Goal: Find specific page/section: Find specific page/section

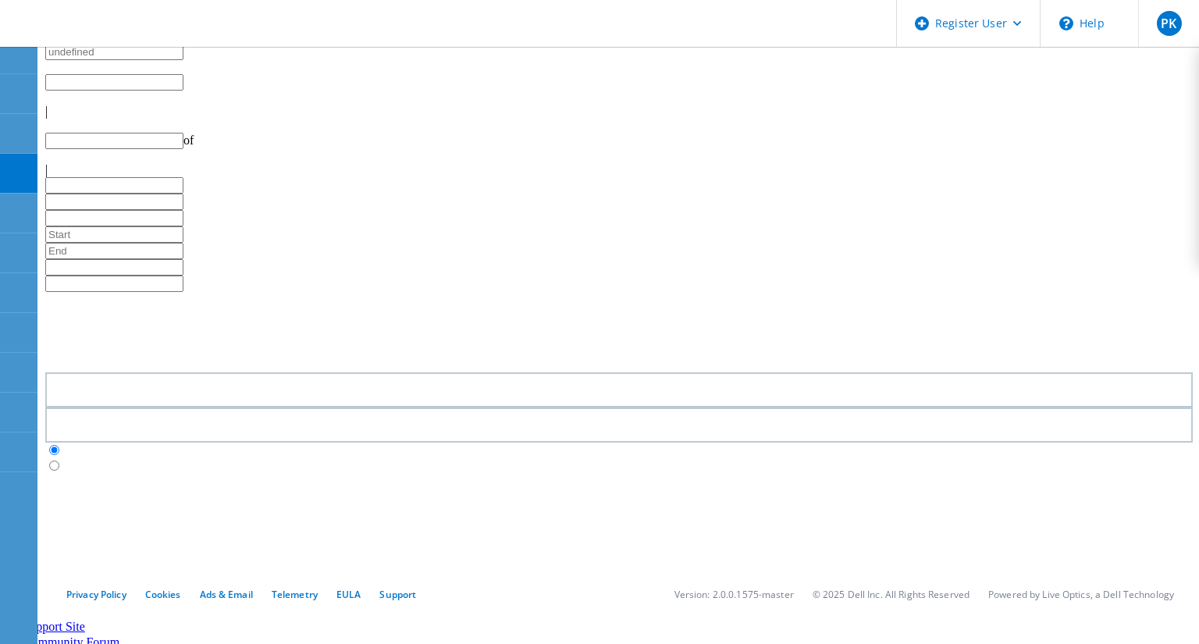
type input "1"
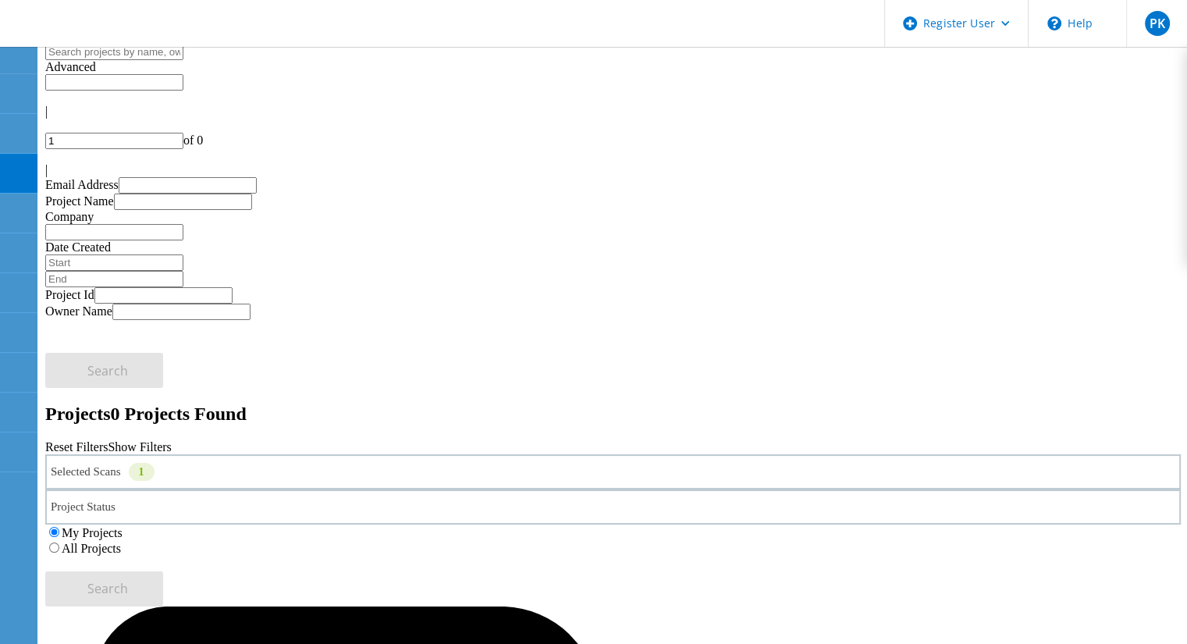
click at [121, 542] on label "All Projects" at bounding box center [91, 548] width 59 height 13
click at [59, 543] on input "All Projects" at bounding box center [54, 548] width 10 height 10
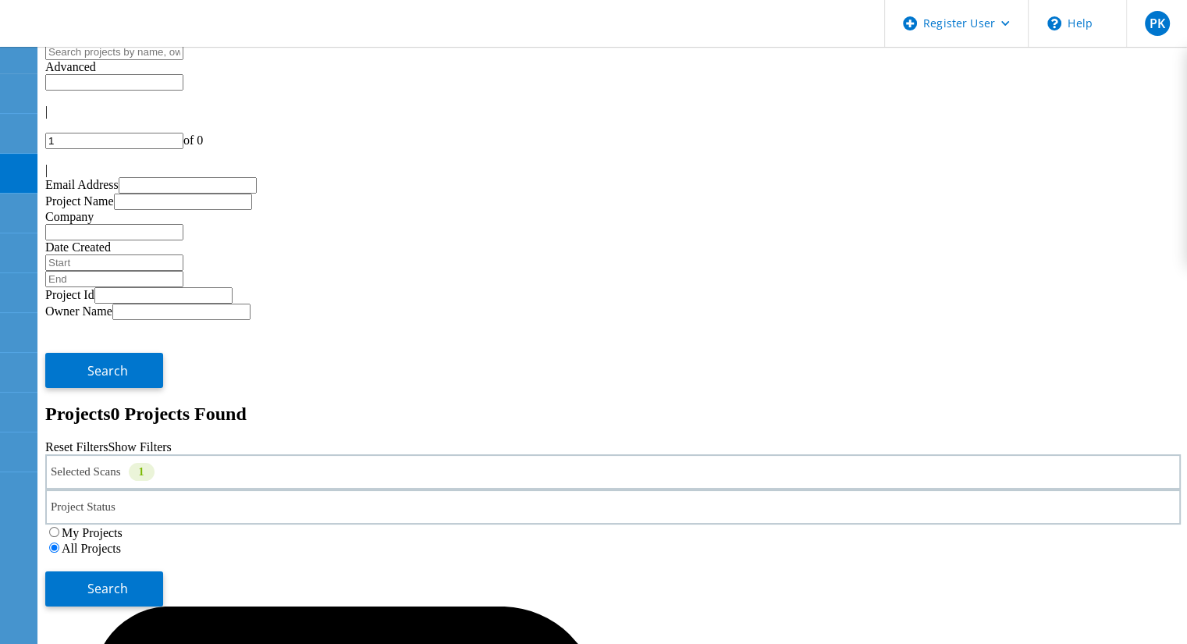
click at [297, 454] on div "Selected Scans 1" at bounding box center [613, 471] width 1136 height 35
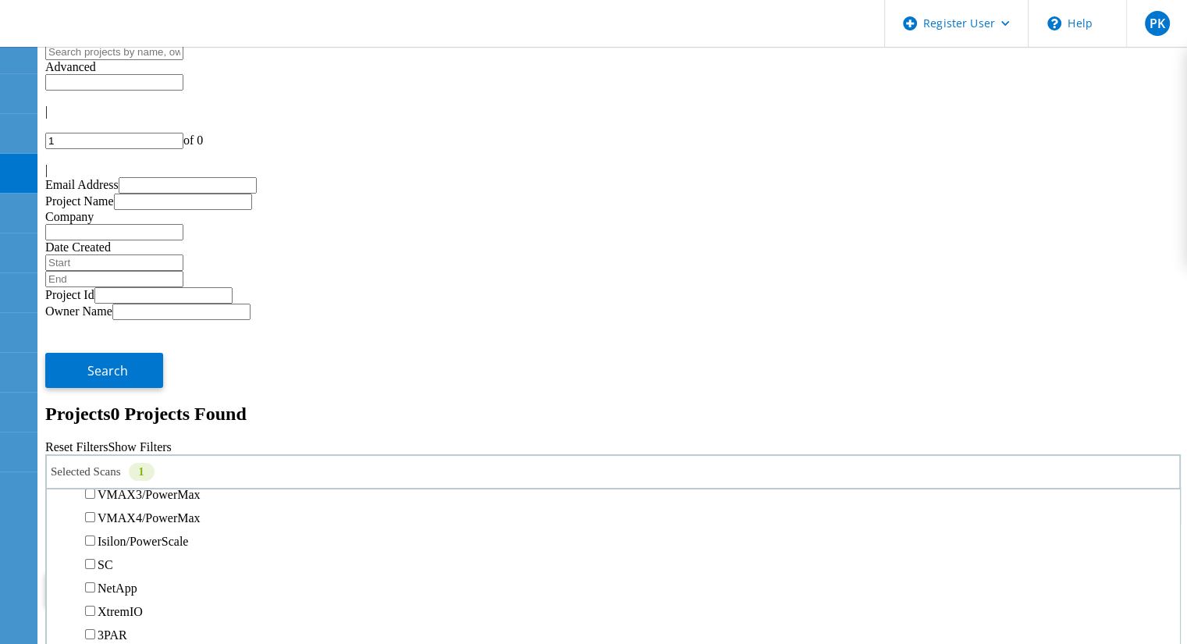
scroll to position [417, 0]
click at [163, 571] on button "Search" at bounding box center [104, 588] width 118 height 35
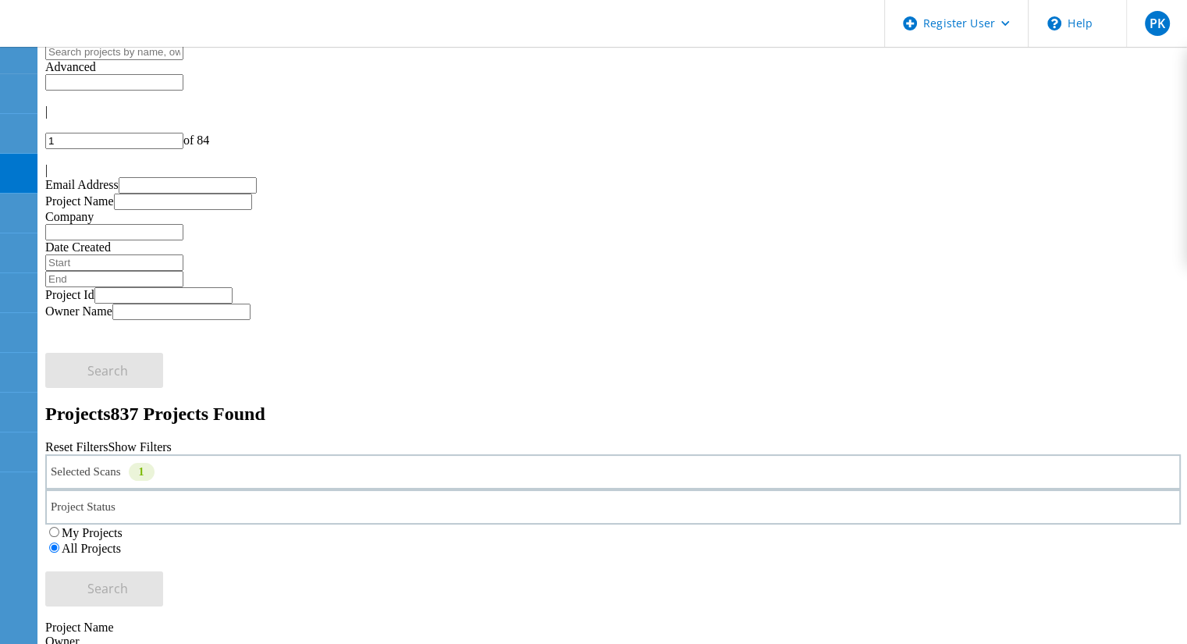
click at [265, 454] on div "Selected Scans 1" at bounding box center [613, 471] width 1136 height 35
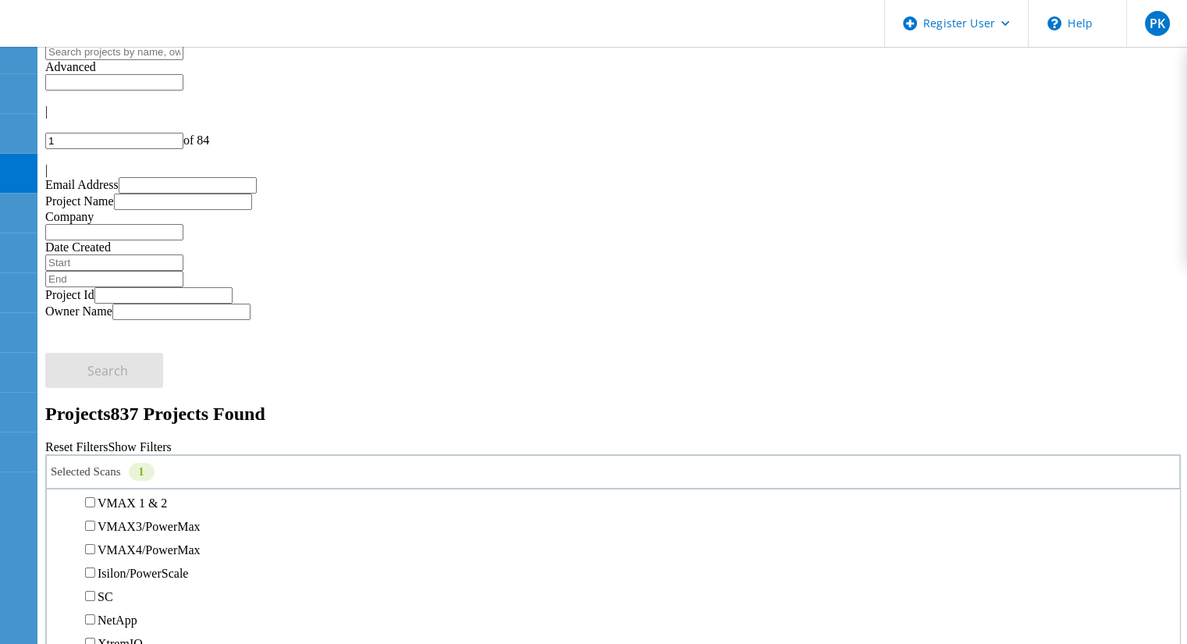
scroll to position [372, 0]
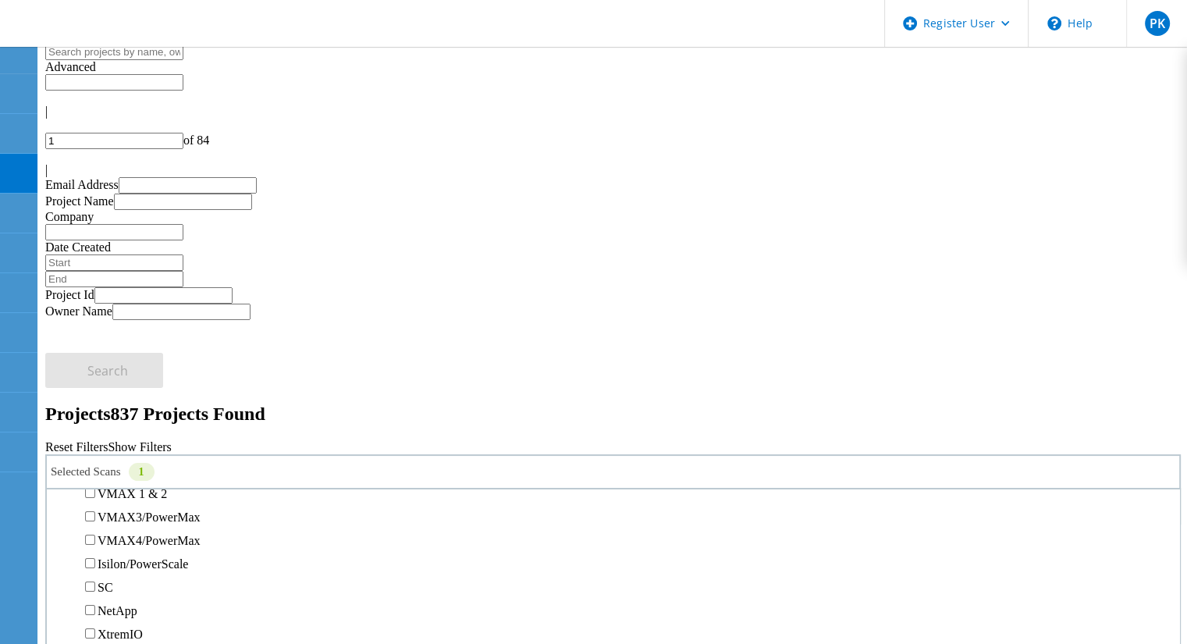
click at [125, 440] on label "Unity" at bounding box center [112, 446] width 28 height 13
click at [95, 441] on input "Unity" at bounding box center [90, 446] width 10 height 10
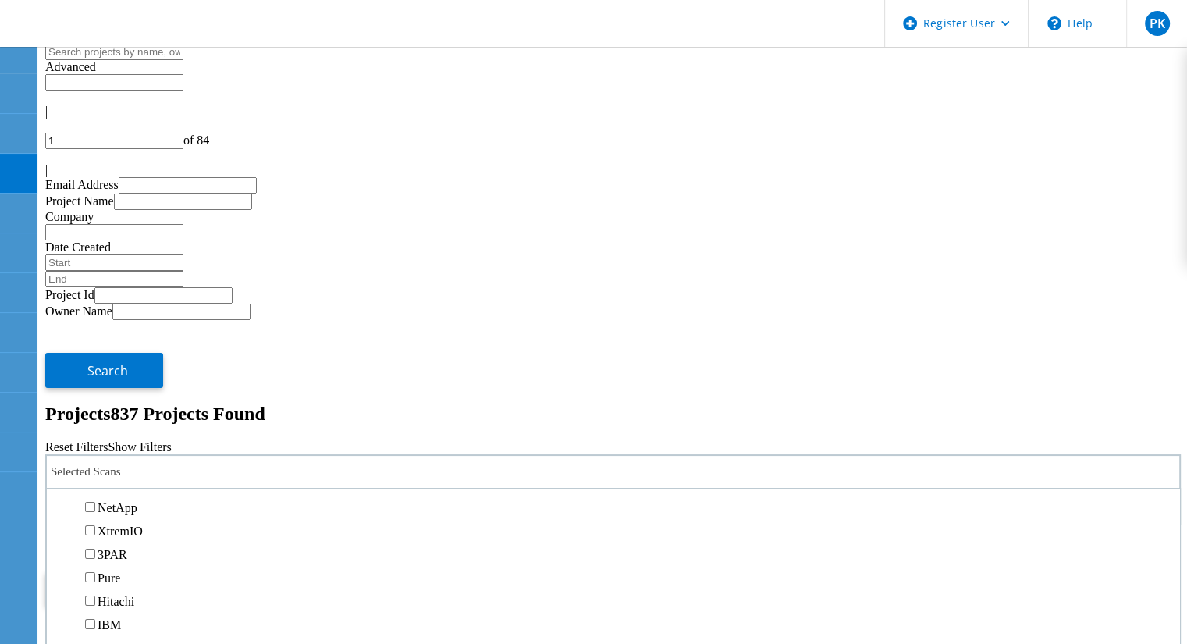
scroll to position [474, 0]
click at [174, 455] on label "Isilon/PowerScale" at bounding box center [143, 461] width 91 height 13
click at [95, 456] on input "Isilon/PowerScale" at bounding box center [90, 461] width 10 height 10
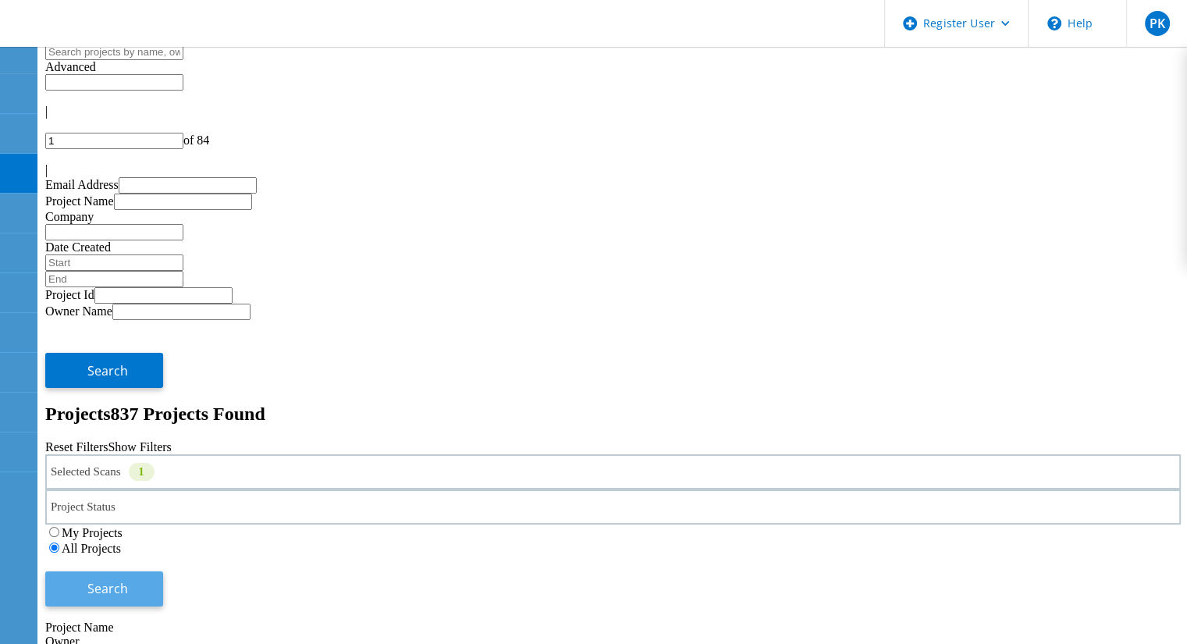
click at [163, 571] on button "Search" at bounding box center [104, 588] width 118 height 35
